Goal: Task Accomplishment & Management: Complete application form

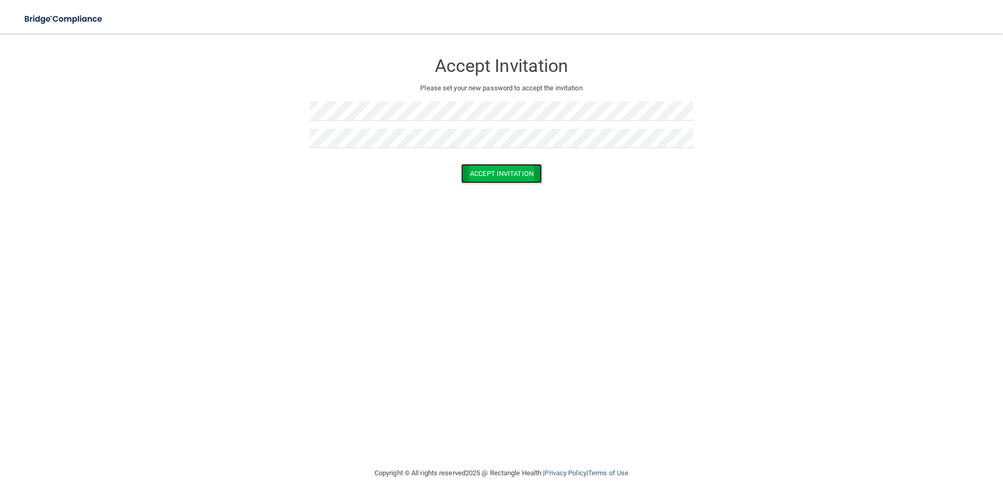
click at [523, 167] on button "Accept Invitation" at bounding box center [501, 173] width 81 height 19
click at [477, 185] on button "Accept Invitation" at bounding box center [501, 188] width 81 height 19
click at [516, 190] on button "Accept Invitation" at bounding box center [501, 188] width 81 height 19
click at [475, 176] on button "Accept Invitation" at bounding box center [501, 173] width 81 height 19
